Goal: Information Seeking & Learning: Check status

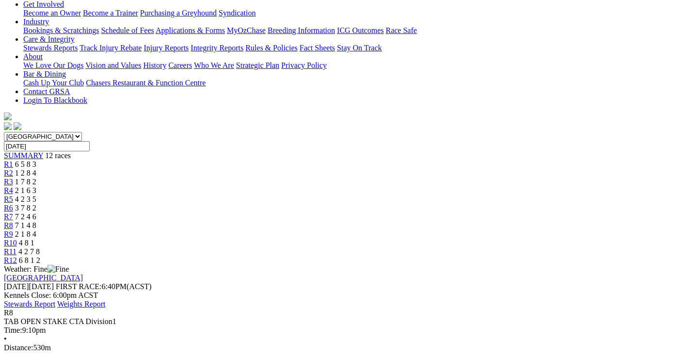
scroll to position [194, 0]
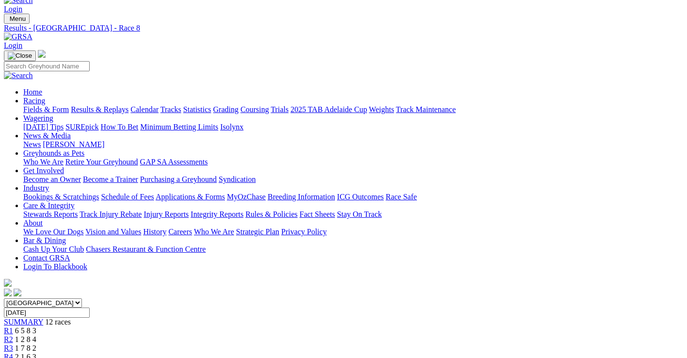
scroll to position [0, 0]
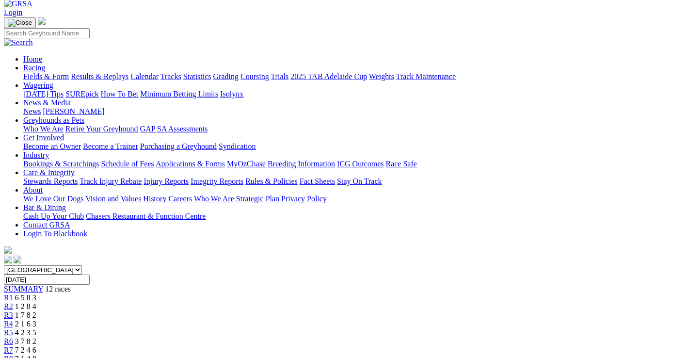
scroll to position [48, 0]
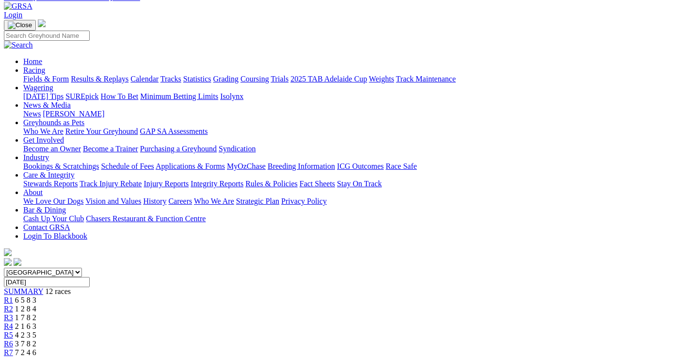
click at [36, 322] on span "2 1 6 3" at bounding box center [25, 326] width 21 height 8
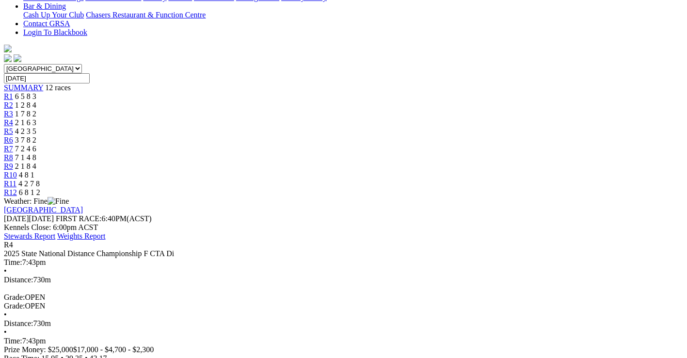
scroll to position [145, 0]
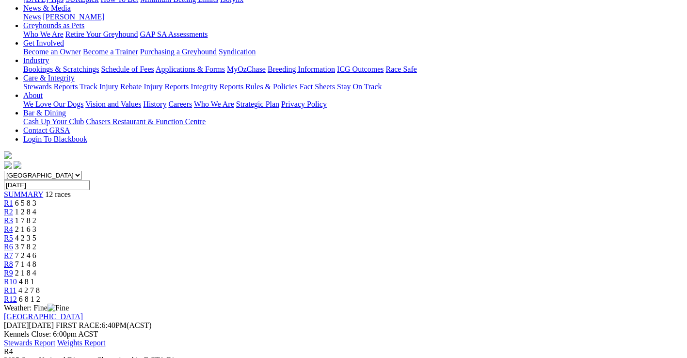
click at [36, 234] on span "4 2 3 5" at bounding box center [25, 238] width 21 height 8
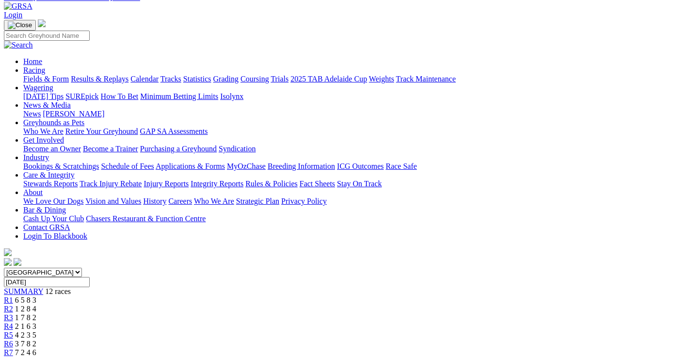
click at [36, 339] on span "3 7 8 2" at bounding box center [25, 343] width 21 height 8
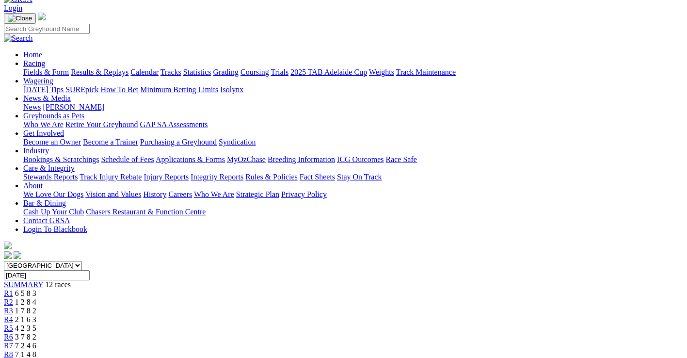
scroll to position [48, 0]
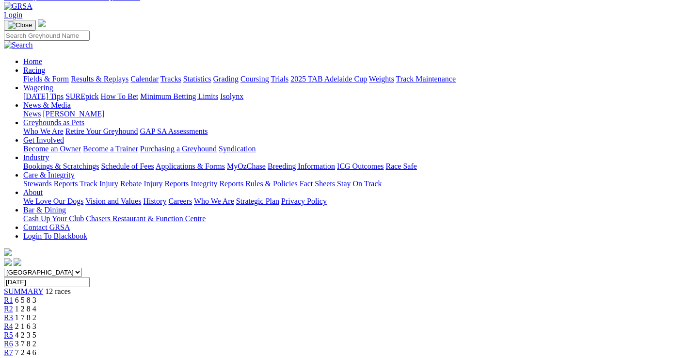
click at [36, 348] on span "7 2 4 6" at bounding box center [25, 352] width 21 height 8
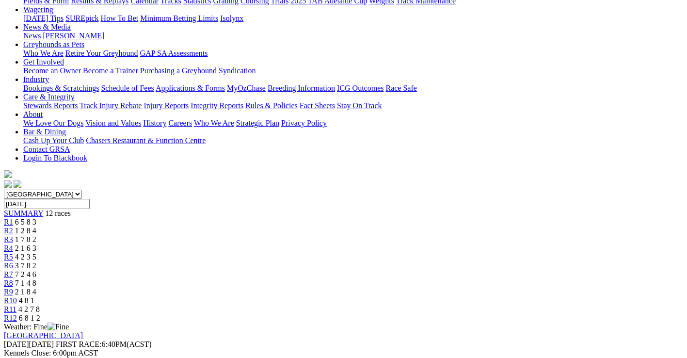
scroll to position [97, 0]
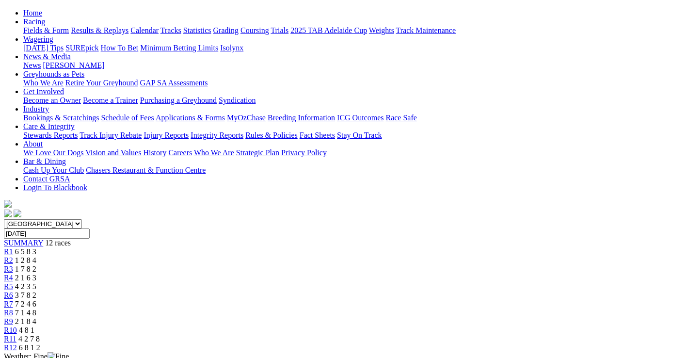
click at [443, 308] on div "R8 7 1 4 8" at bounding box center [343, 312] width 679 height 9
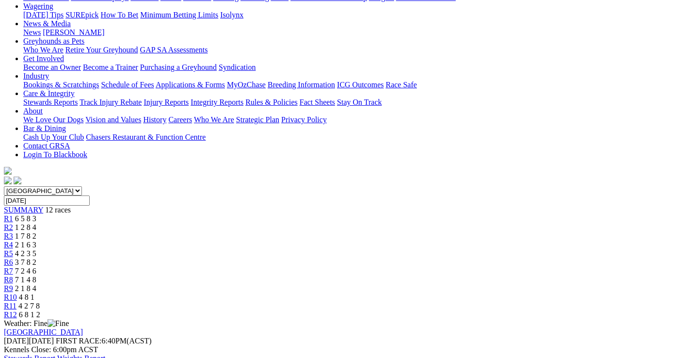
scroll to position [97, 0]
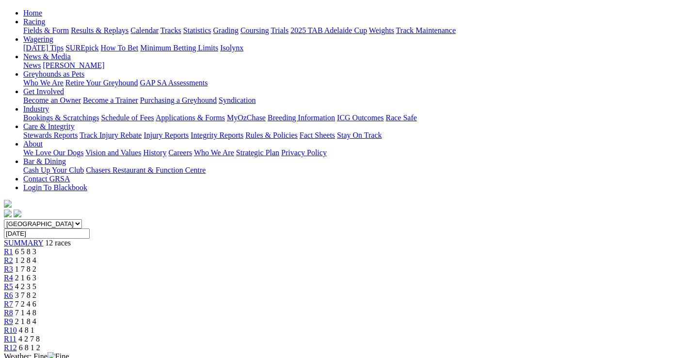
click at [36, 317] on span "2 1 8 4" at bounding box center [25, 321] width 21 height 8
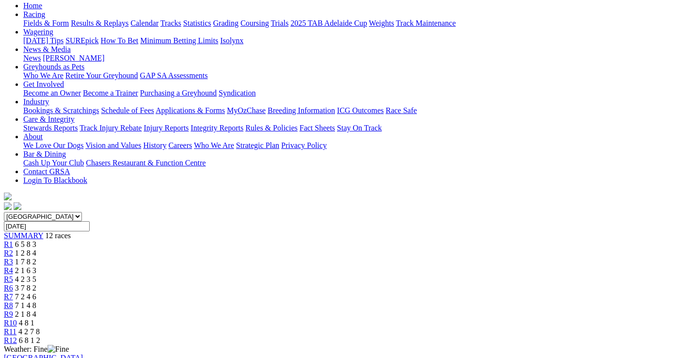
scroll to position [97, 0]
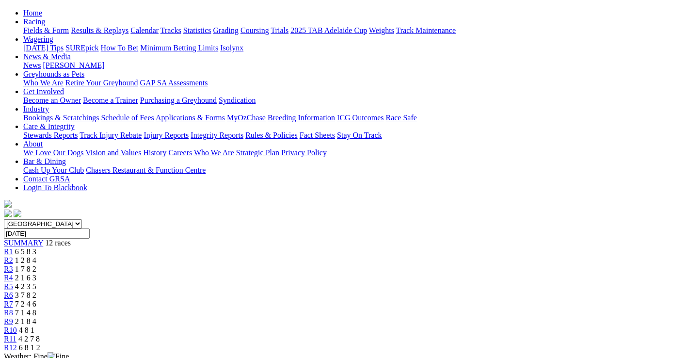
click at [532, 326] on div "R10 4 8 1" at bounding box center [343, 330] width 679 height 9
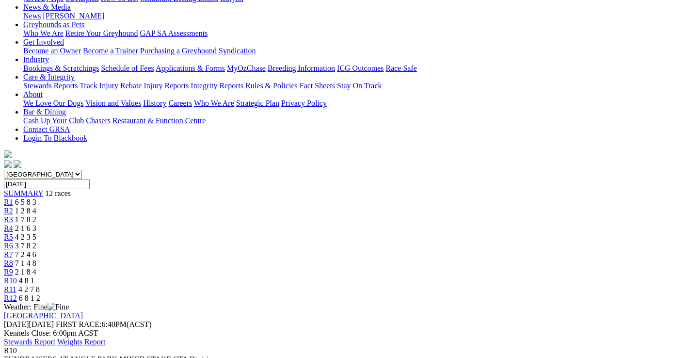
scroll to position [145, 0]
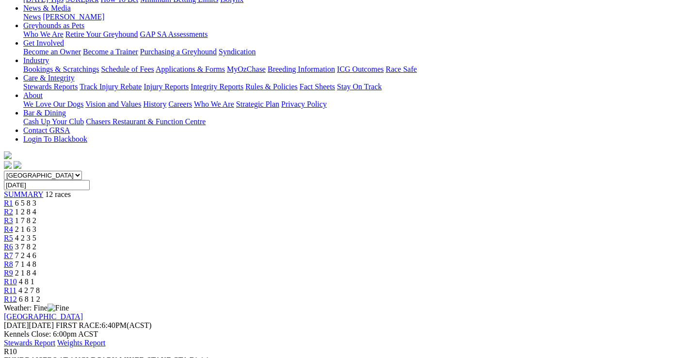
click at [40, 286] on span "4 2 7 8" at bounding box center [28, 290] width 21 height 8
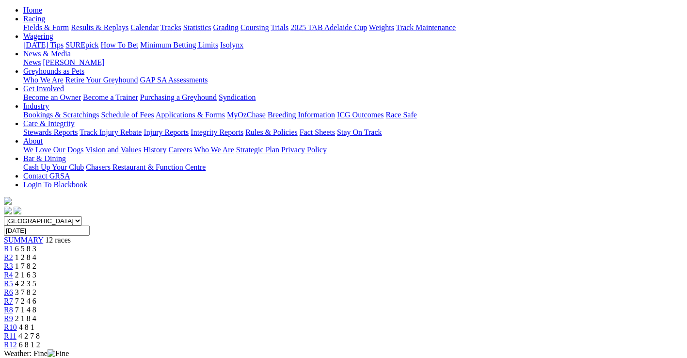
scroll to position [97, 0]
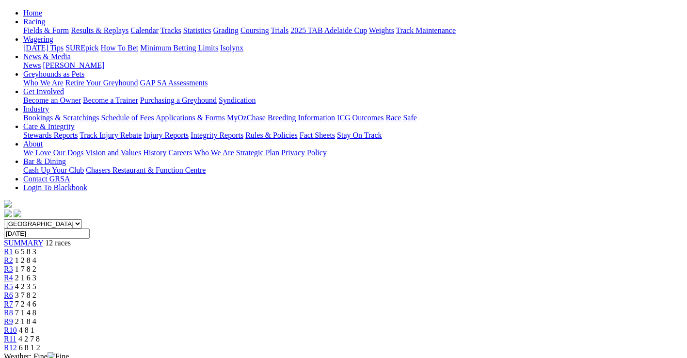
click at [40, 343] on span "6 8 1 2" at bounding box center [29, 347] width 21 height 8
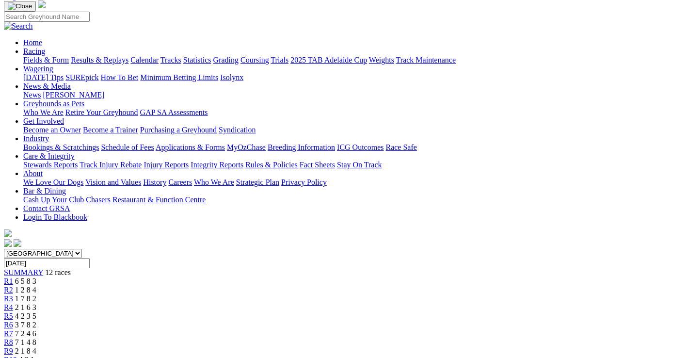
scroll to position [48, 0]
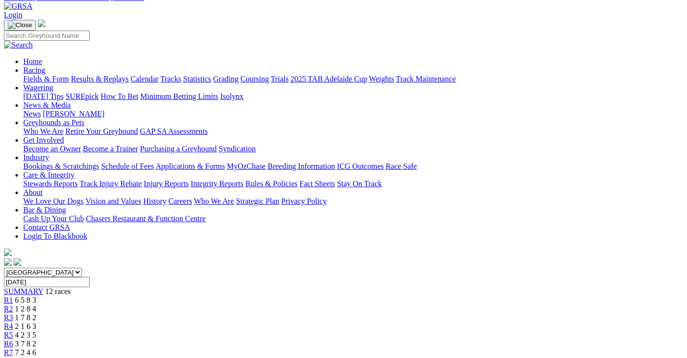
click at [36, 357] on span "7 1 4 8" at bounding box center [25, 361] width 21 height 8
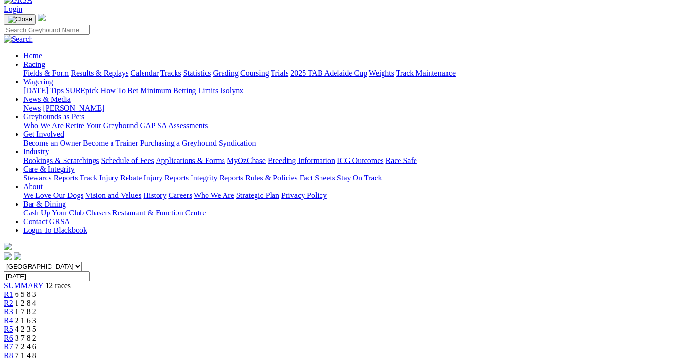
scroll to position [48, 0]
